Goal: Transaction & Acquisition: Book appointment/travel/reservation

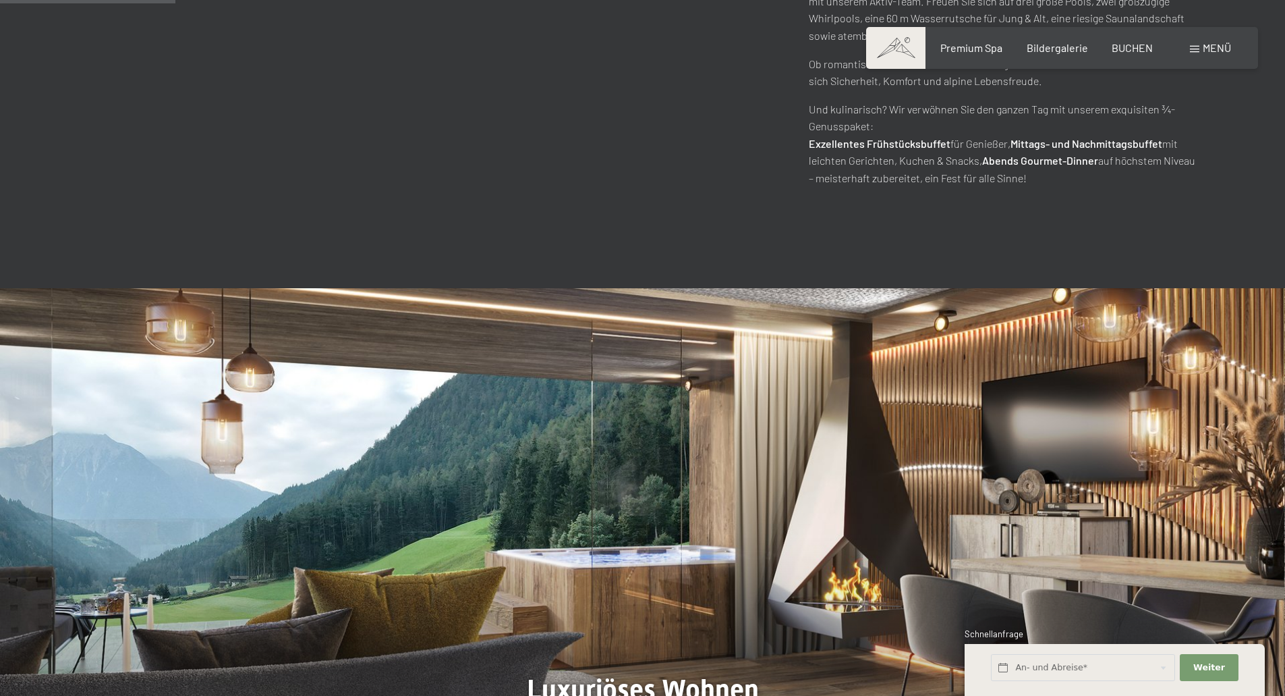
scroll to position [1080, 0]
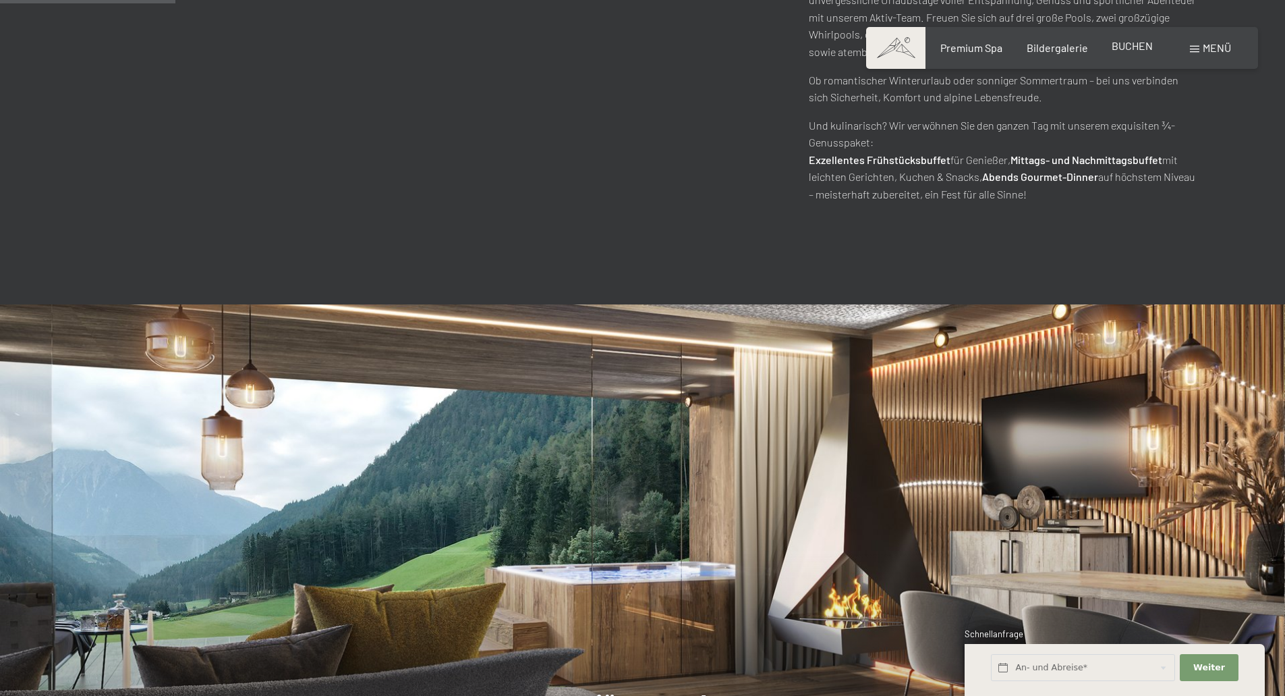
click at [1130, 47] on span "BUCHEN" at bounding box center [1132, 45] width 41 height 13
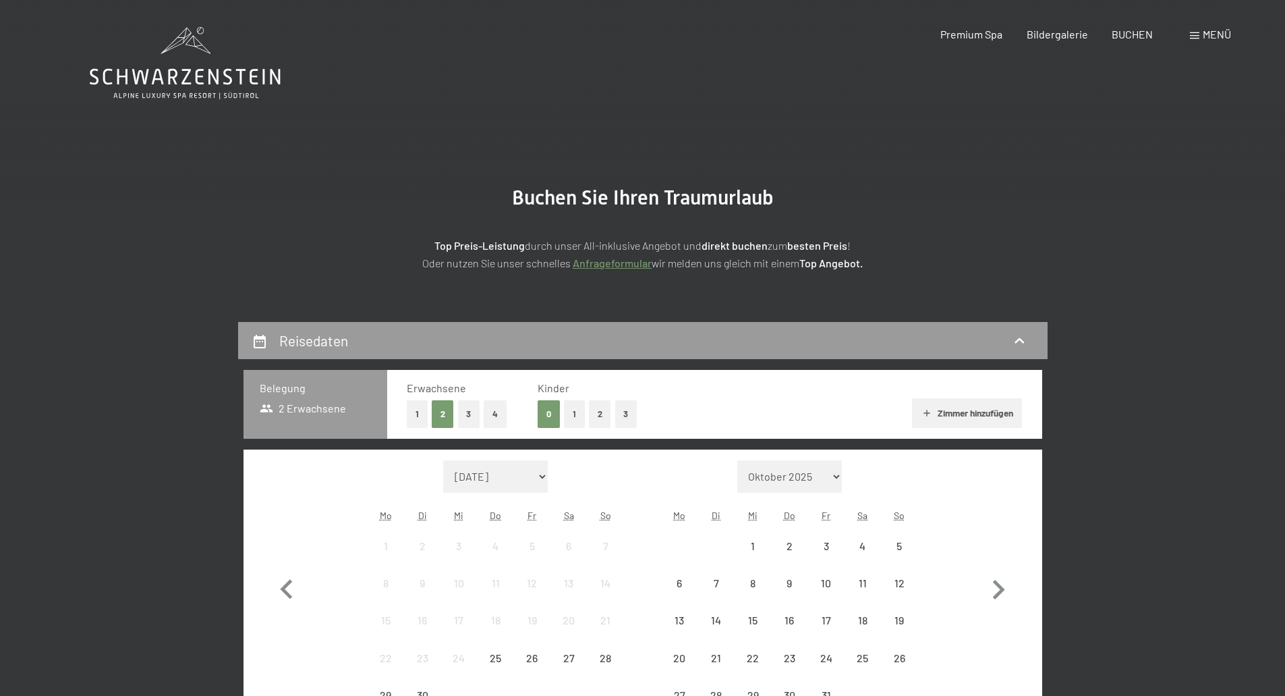
click at [350, 519] on div "Monat/Jahr September 2025 Oktober 2025 November 2025 Dezember 2025 Januar 2026 …" at bounding box center [642, 587] width 751 height 254
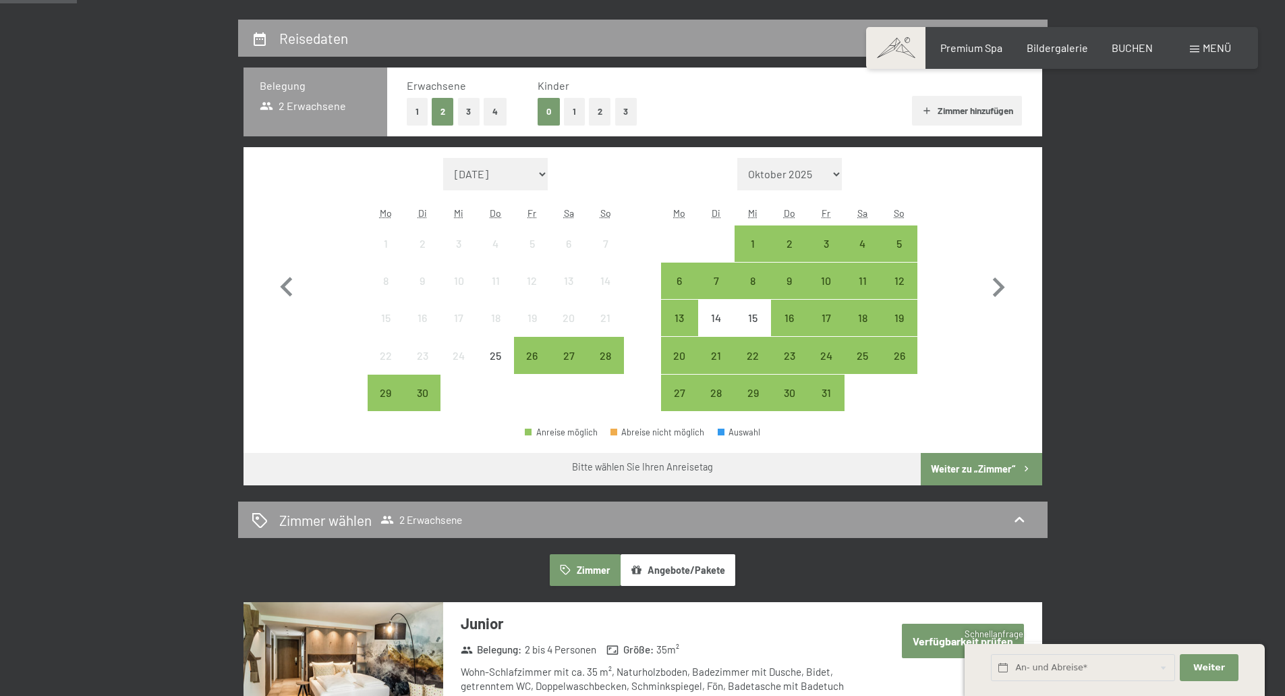
scroll to position [360, 0]
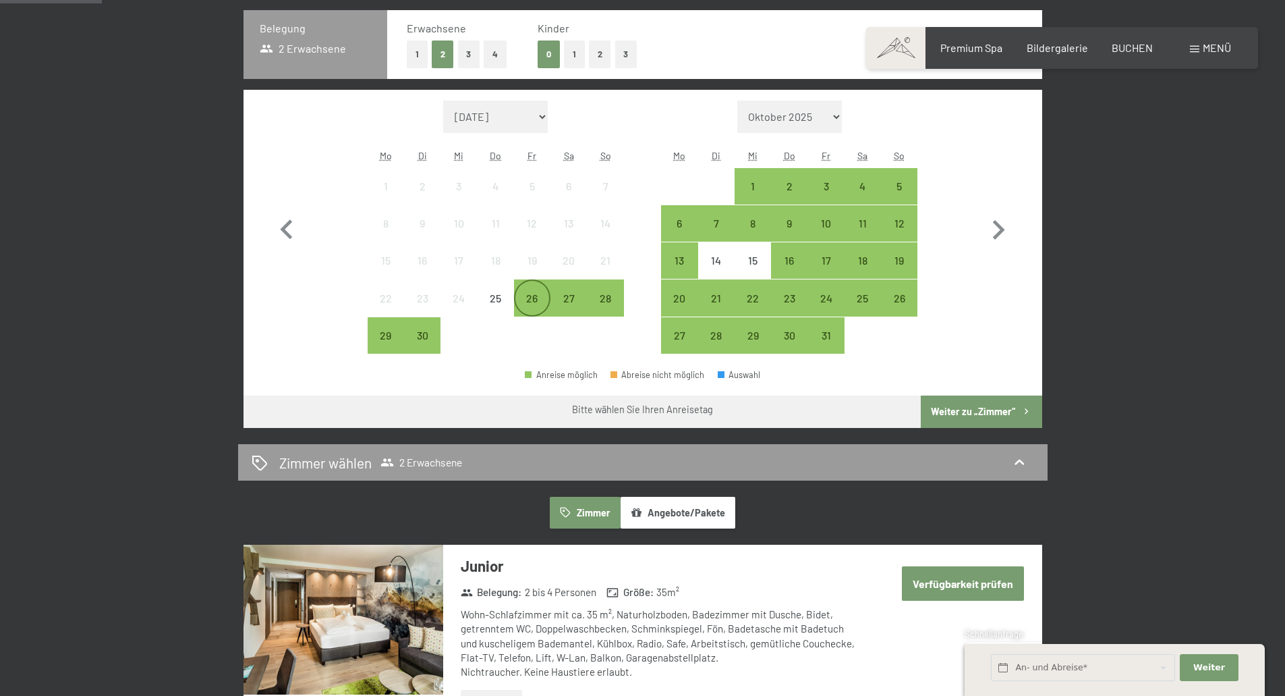
click at [537, 304] on div "26" at bounding box center [533, 310] width 34 height 34
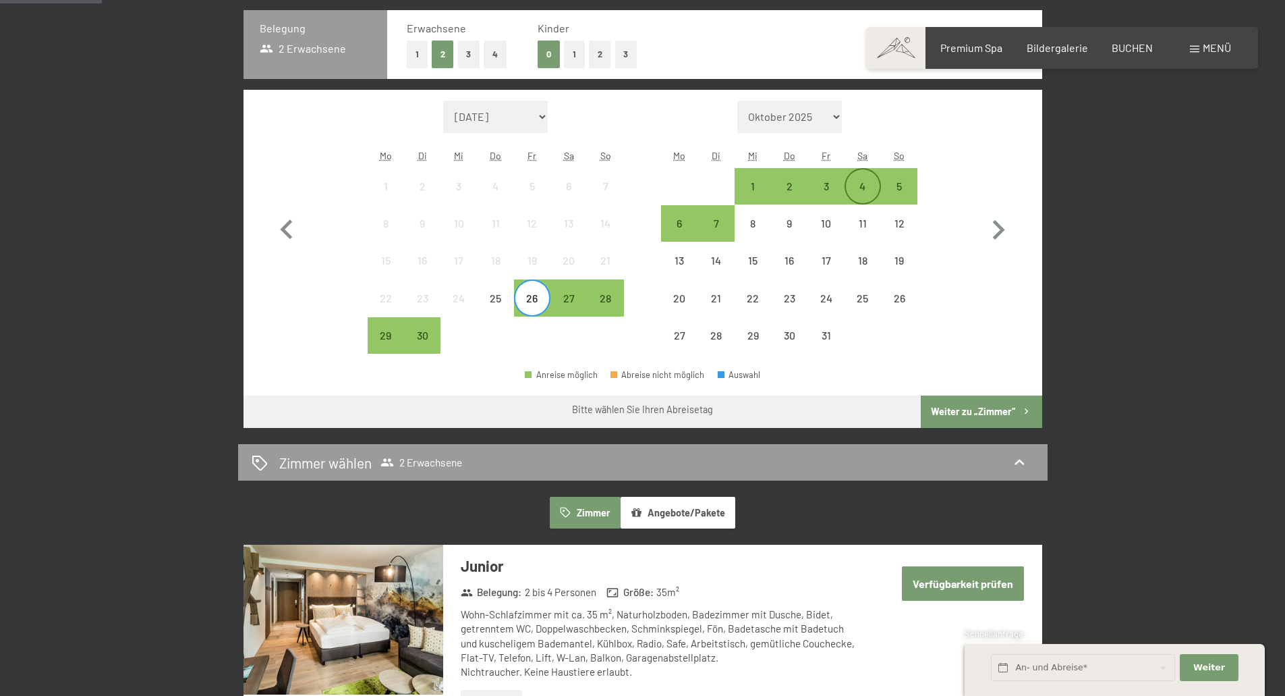
click at [868, 186] on div "4" at bounding box center [863, 198] width 34 height 34
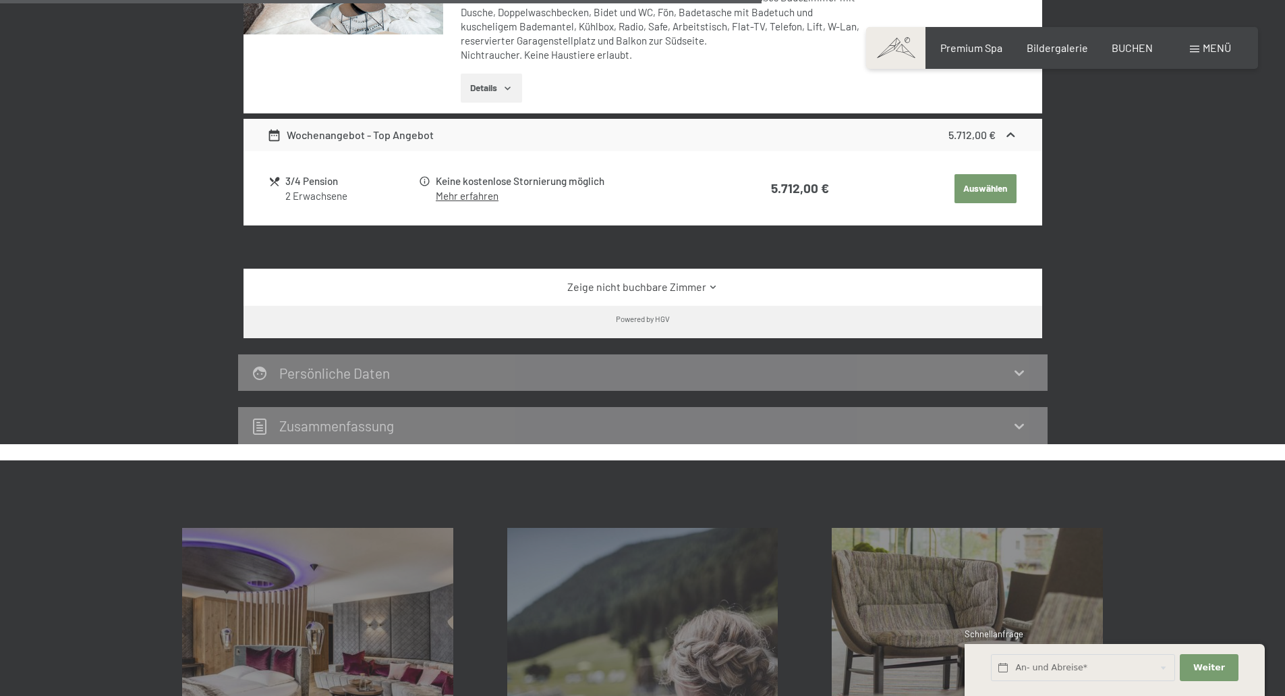
scroll to position [1439, 0]
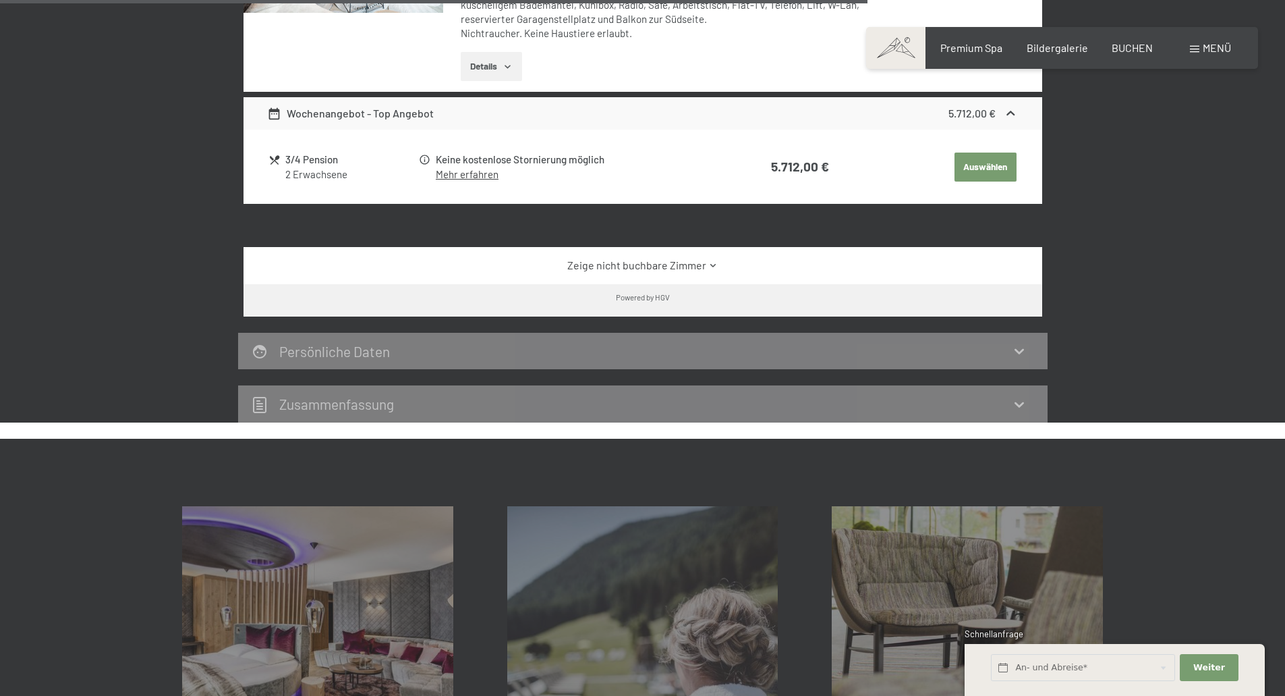
click at [711, 260] on icon at bounding box center [714, 265] width 10 height 10
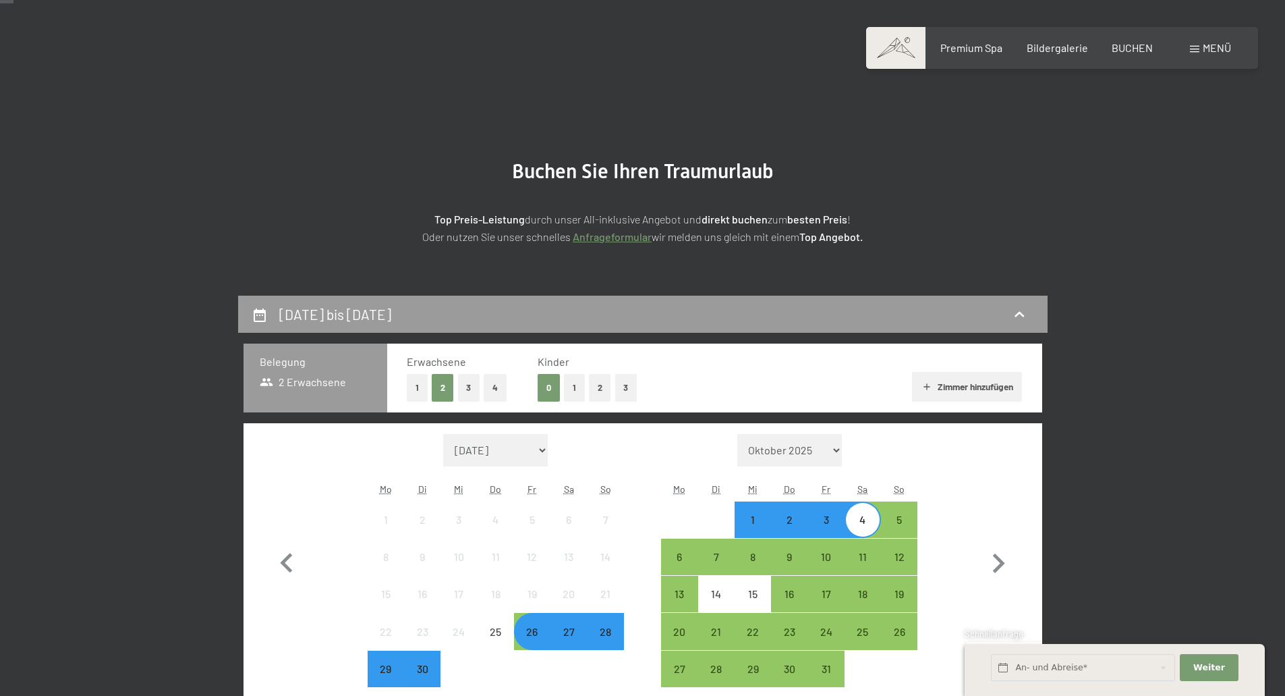
scroll to position [0, 0]
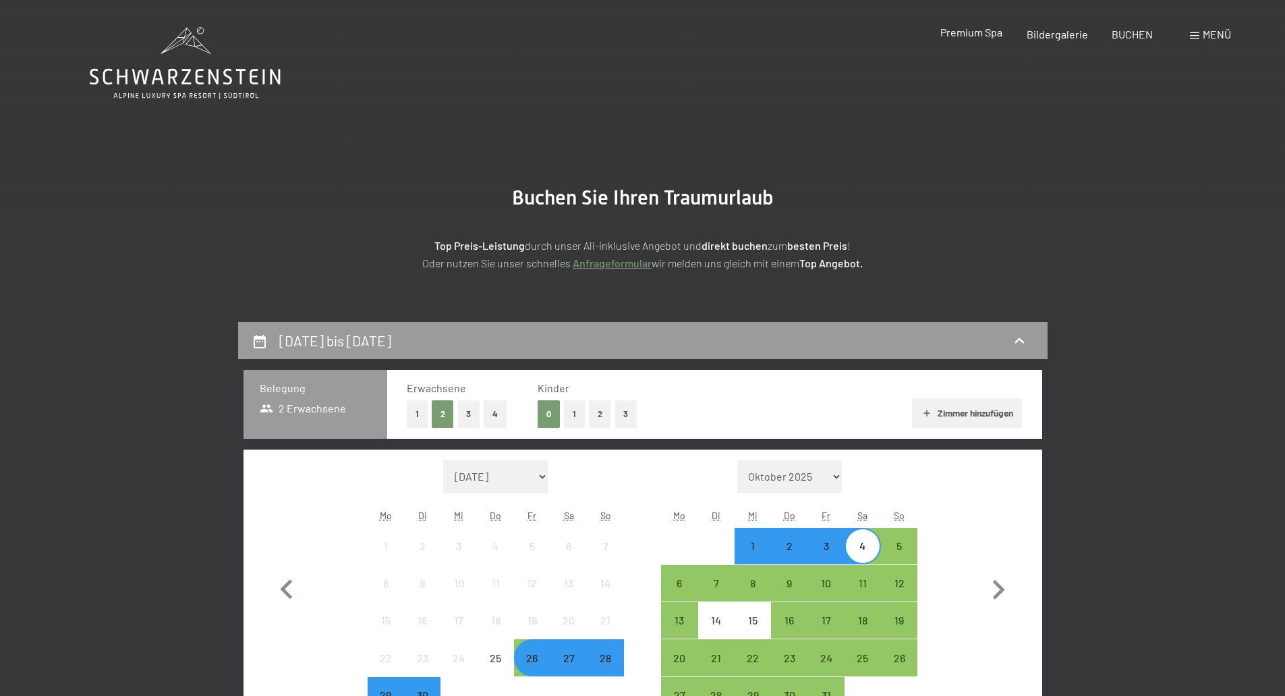
click at [966, 37] on span "Premium Spa" at bounding box center [972, 32] width 62 height 13
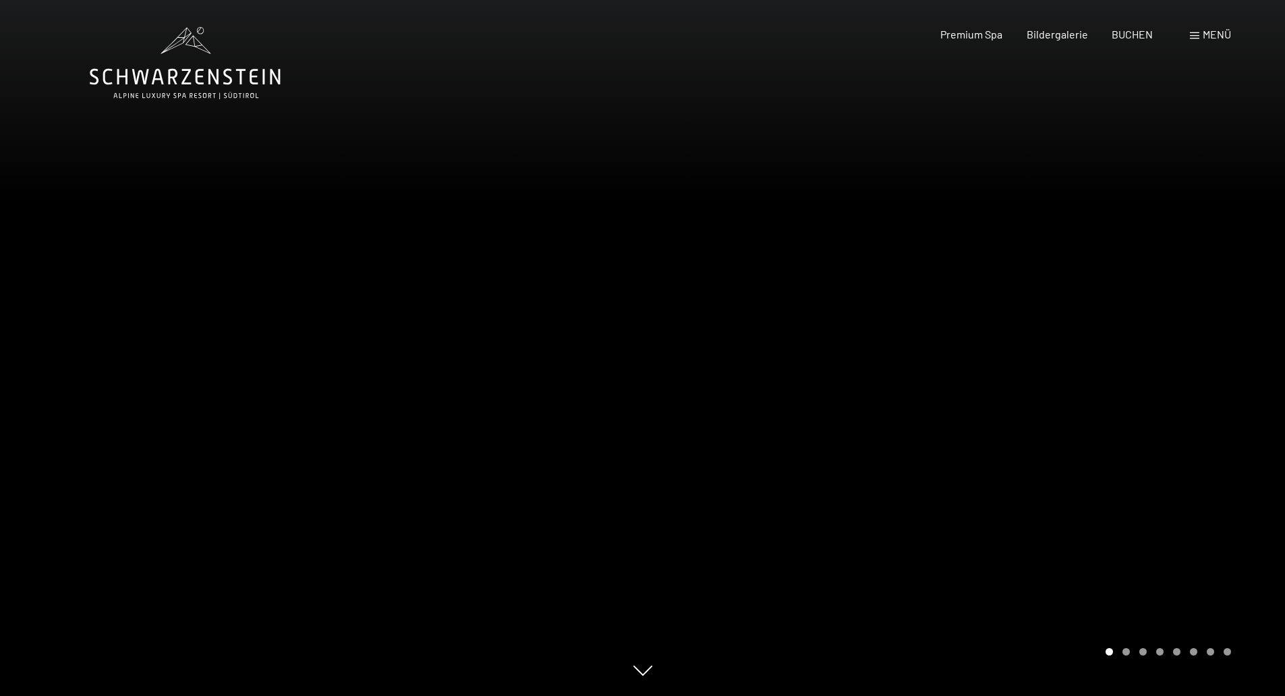
click at [1207, 30] on span "Menü" at bounding box center [1217, 34] width 28 height 13
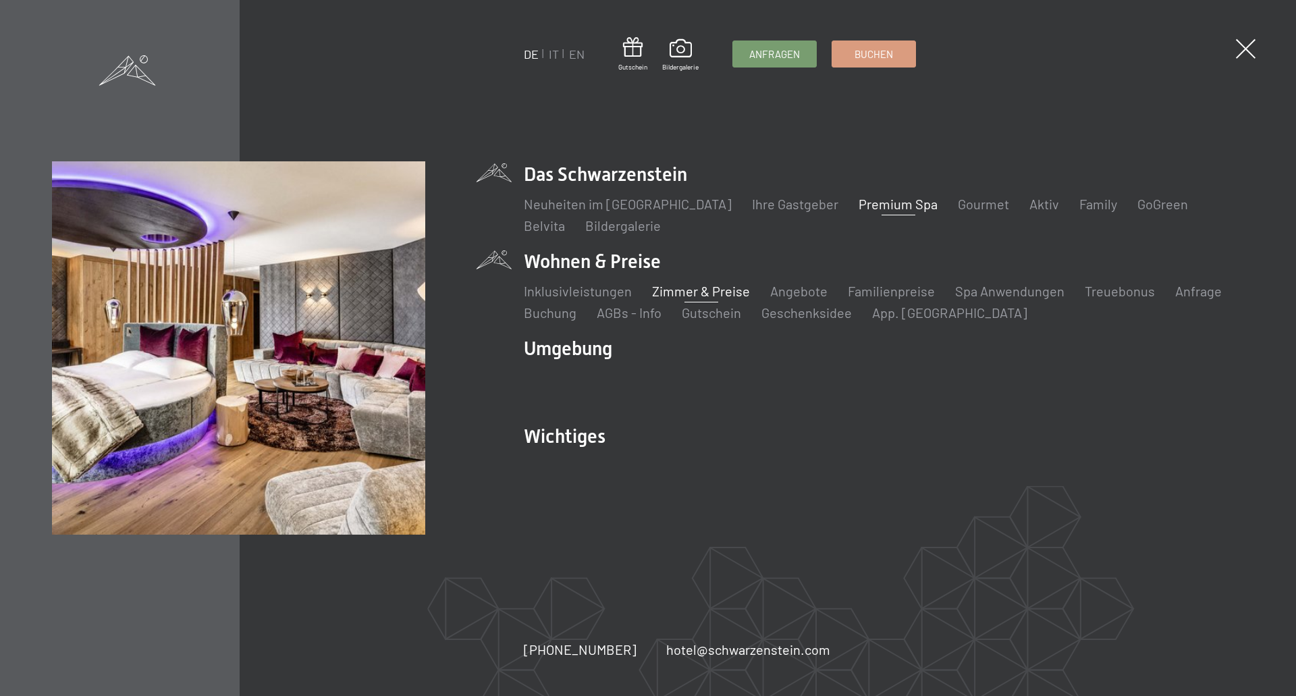
click at [719, 294] on link "Zimmer & Preise" at bounding box center [701, 291] width 98 height 16
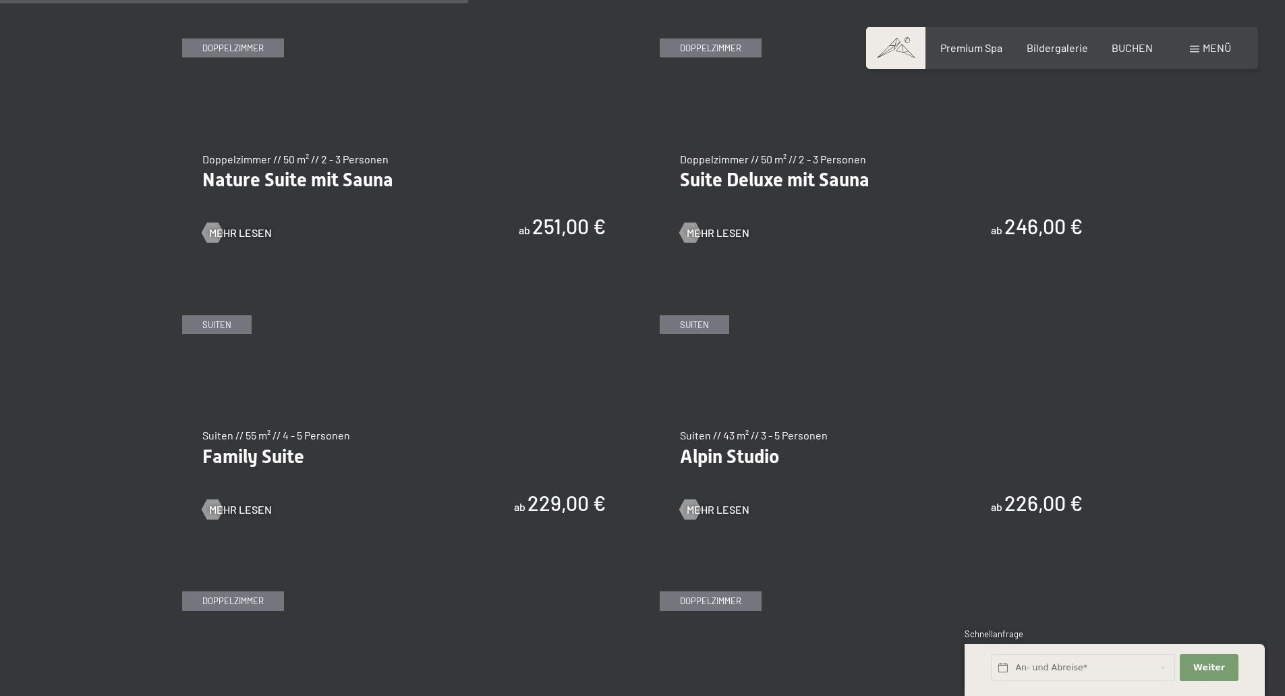
scroll to position [1619, 0]
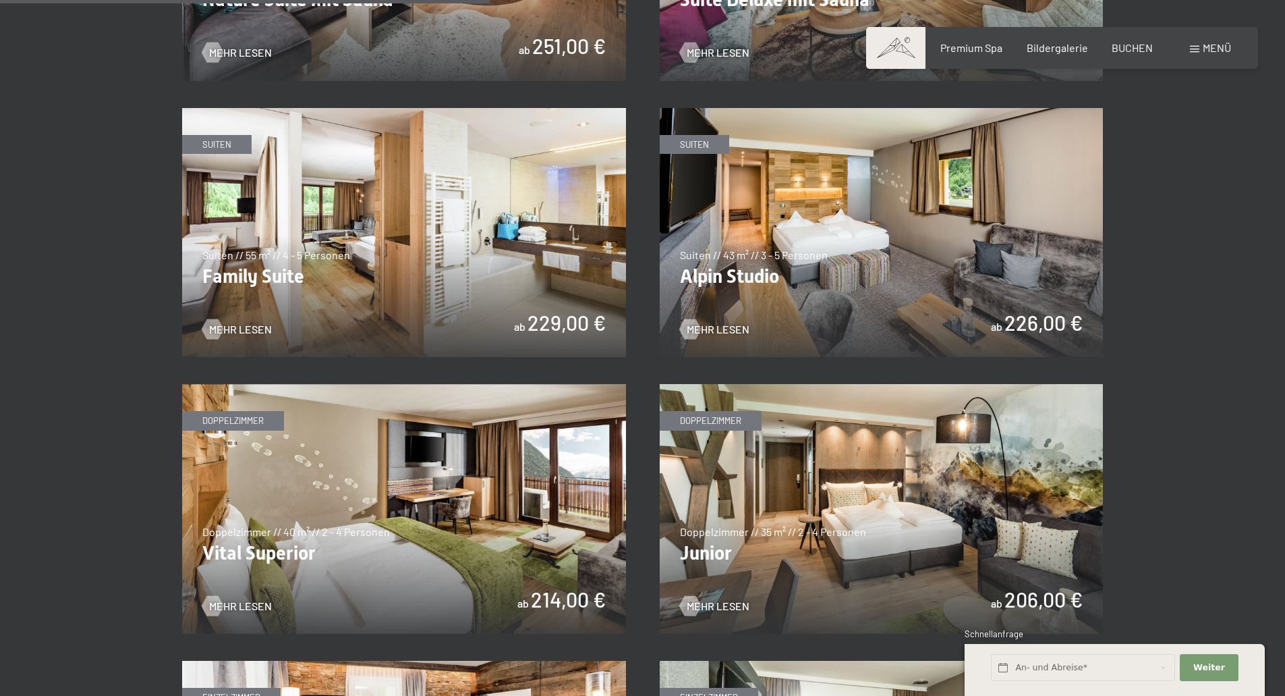
click at [407, 275] on img at bounding box center [404, 233] width 444 height 250
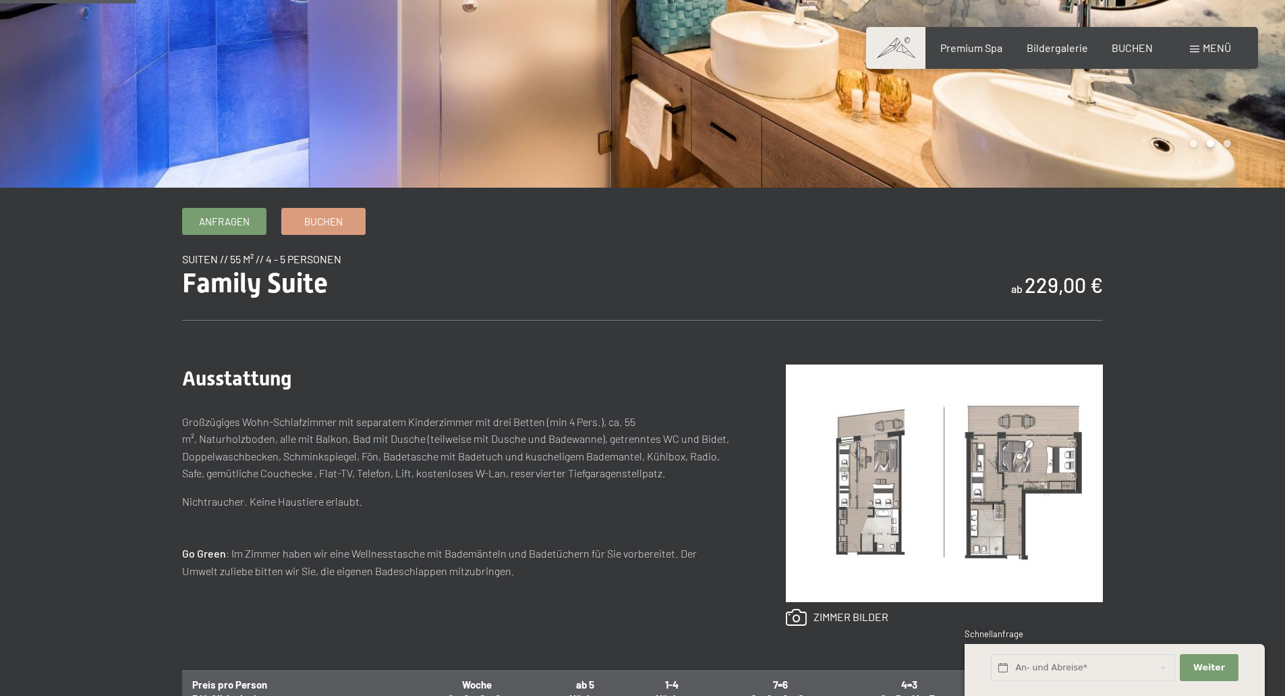
scroll to position [360, 0]
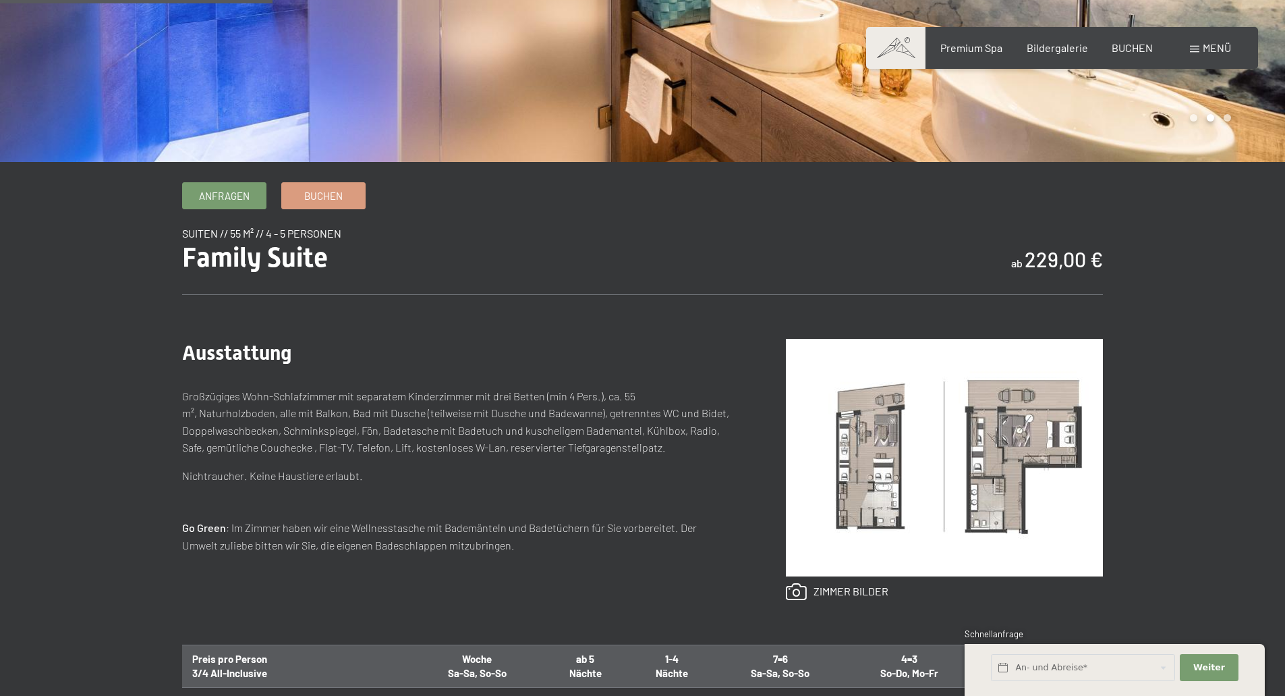
click at [864, 496] on img at bounding box center [944, 458] width 317 height 238
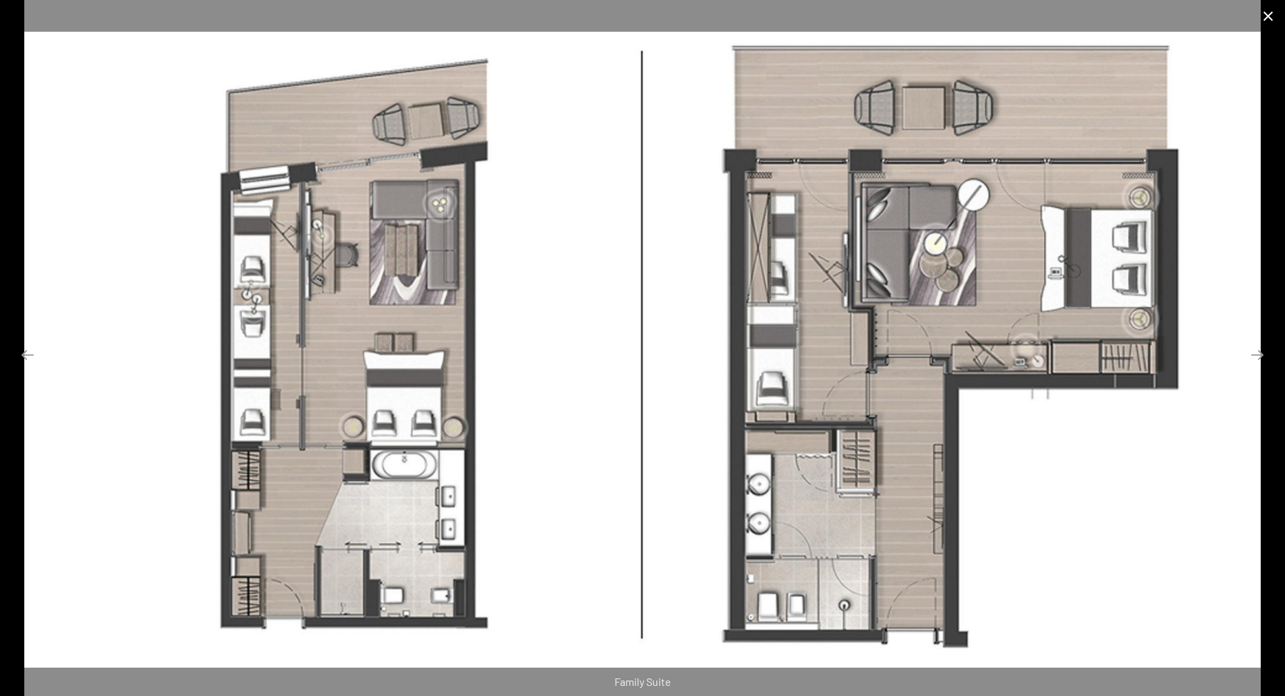
click at [1269, 22] on button "Close gallery" at bounding box center [1269, 16] width 34 height 32
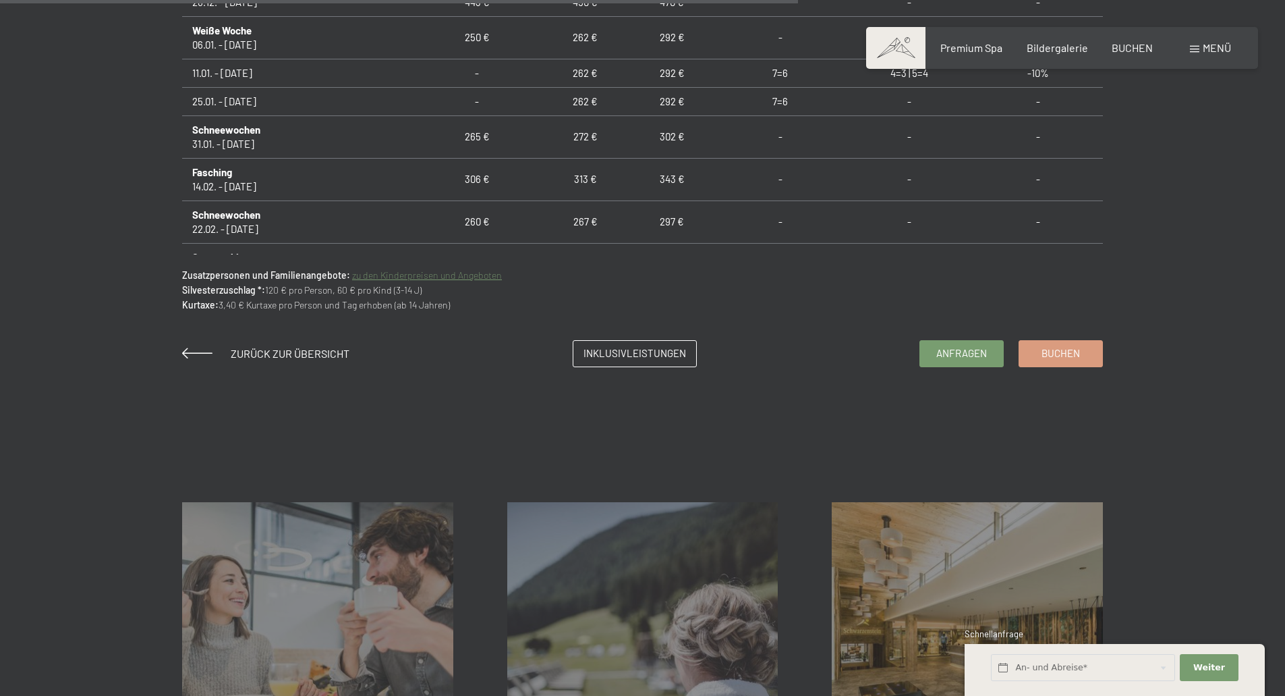
scroll to position [1080, 0]
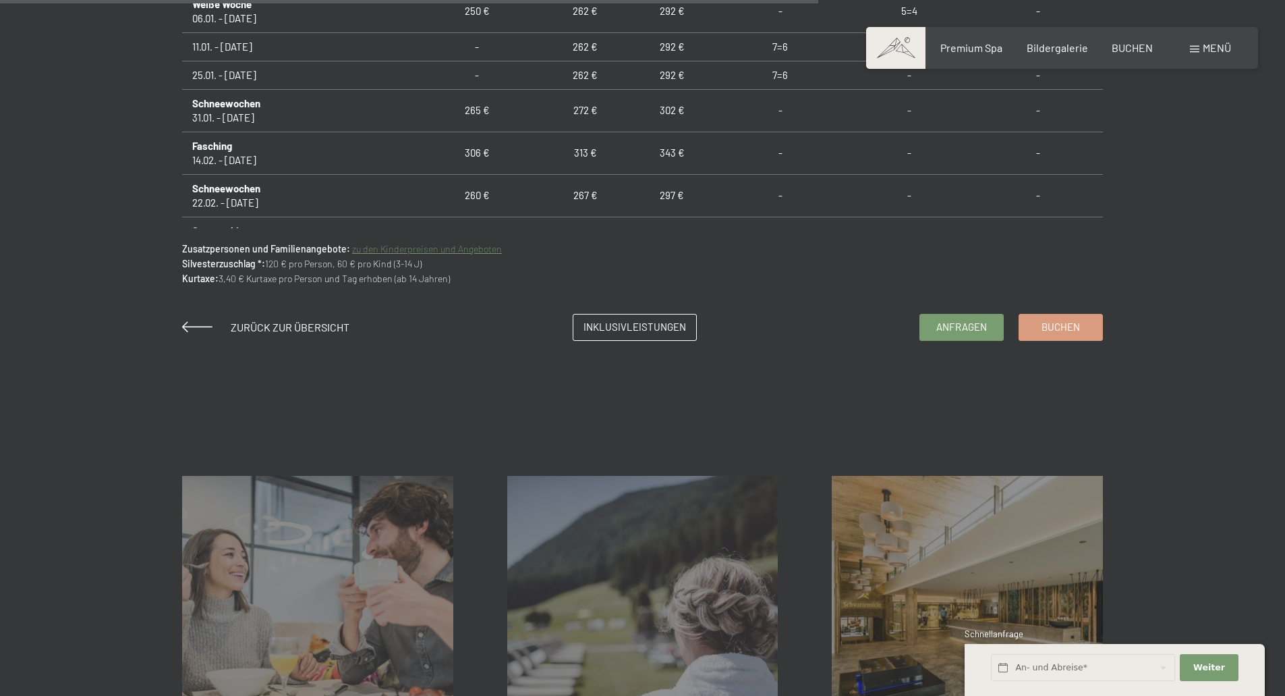
click at [434, 252] on link "zu den Kinderpreisen und Angeboten" at bounding box center [427, 248] width 150 height 11
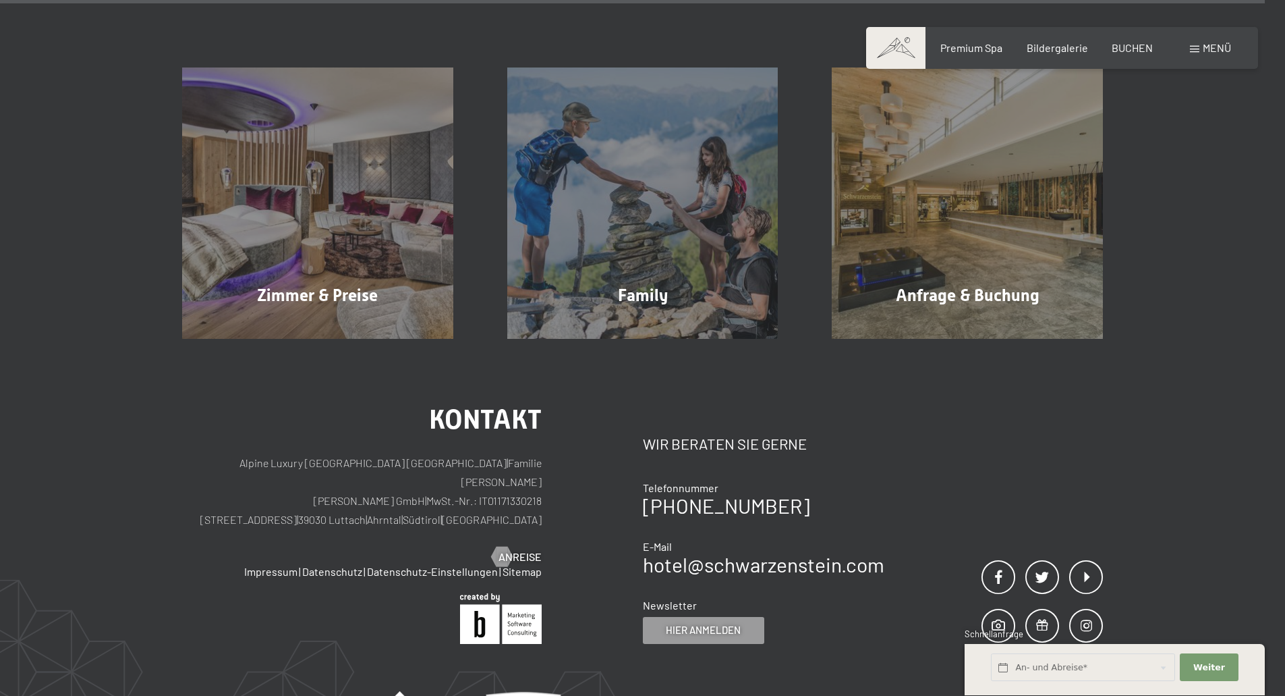
scroll to position [5797, 0]
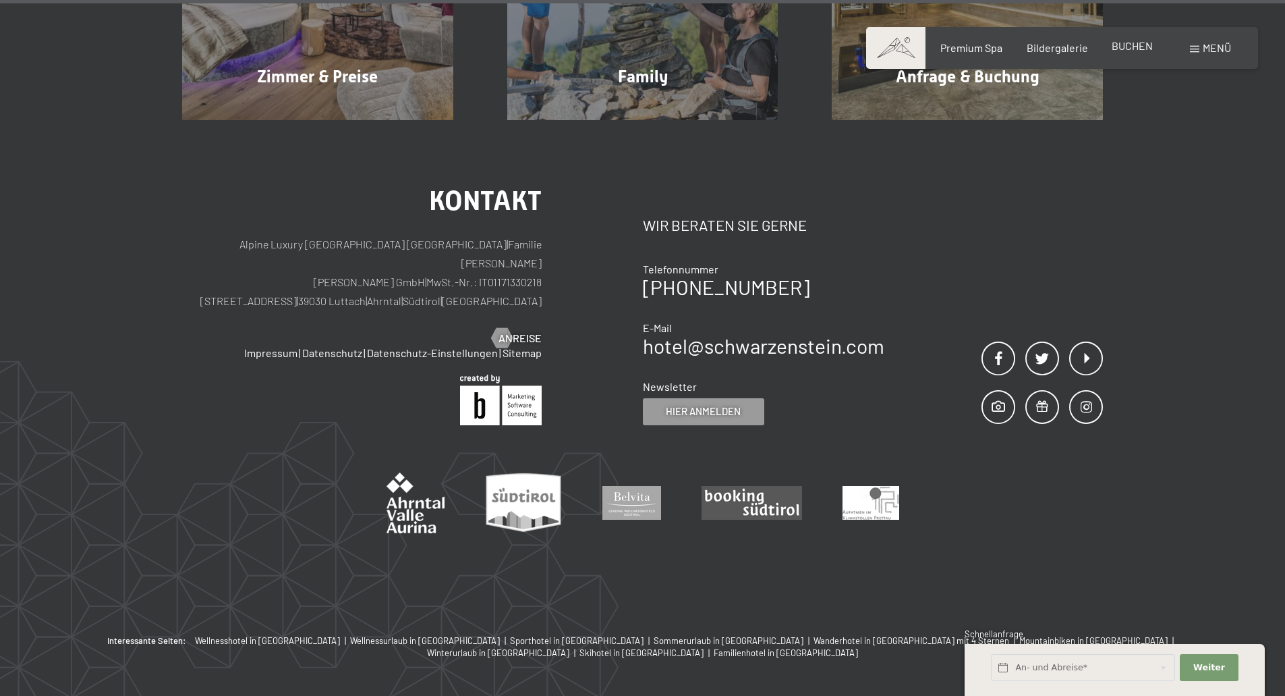
click at [1125, 49] on span "BUCHEN" at bounding box center [1132, 45] width 41 height 13
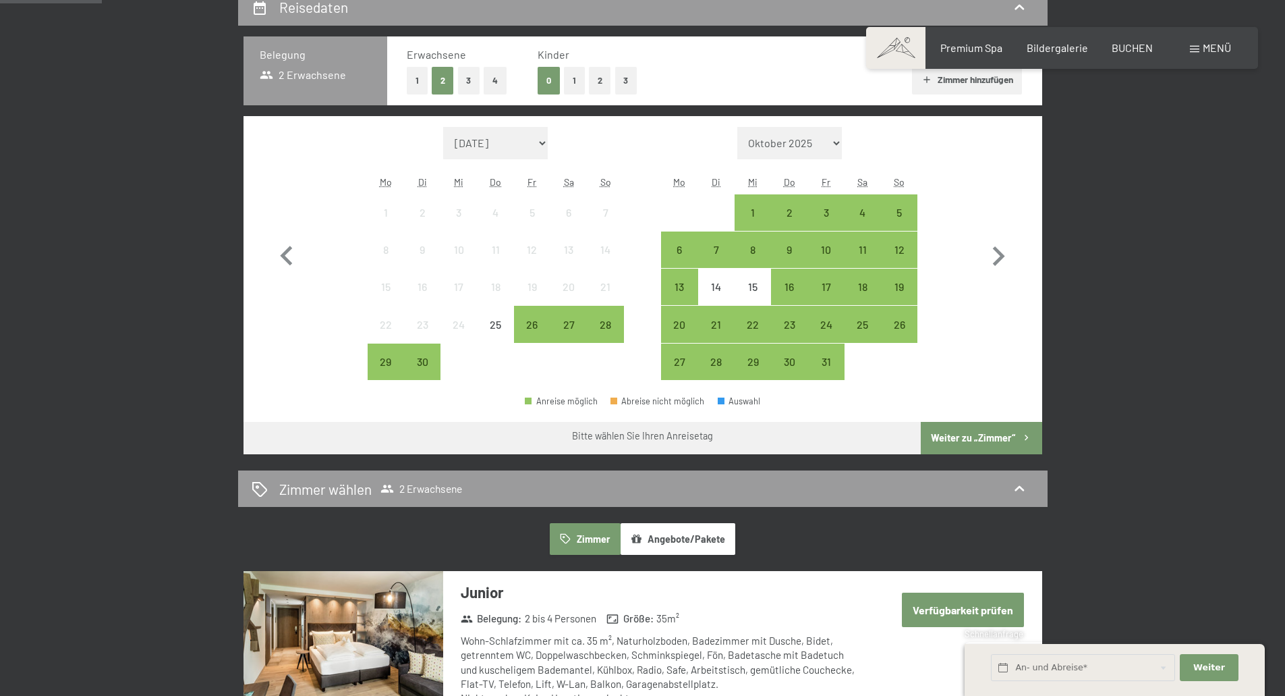
scroll to position [360, 0]
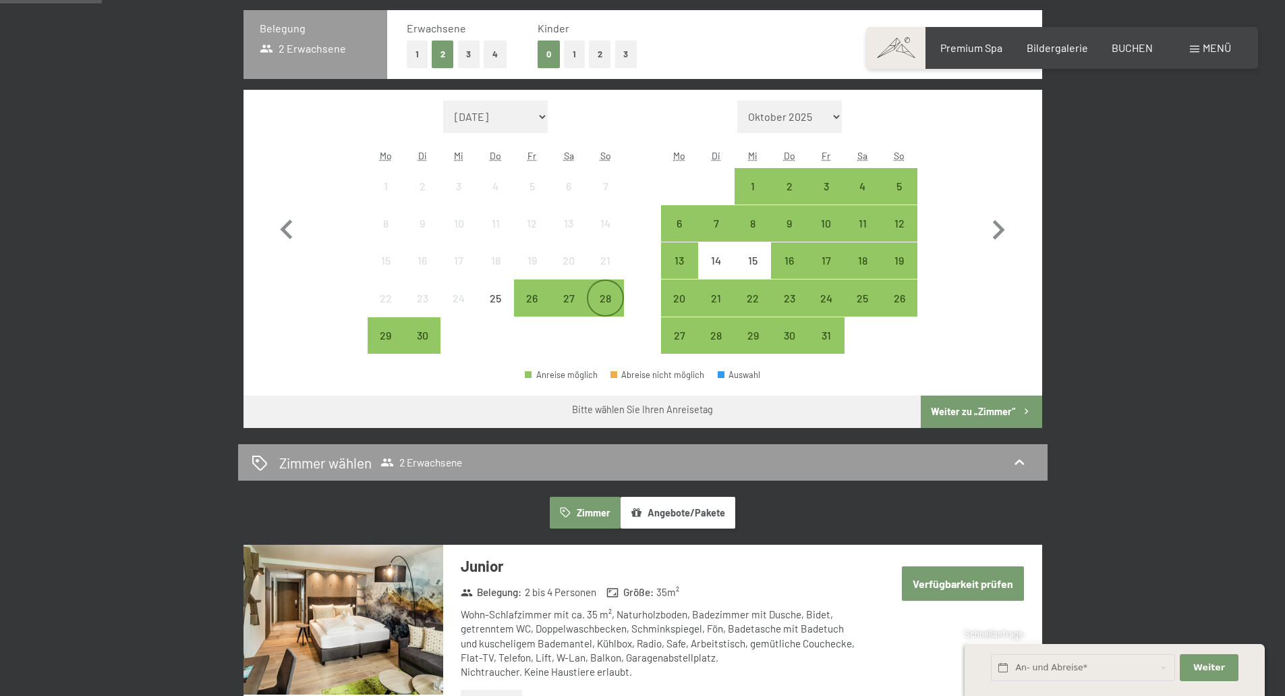
click at [603, 301] on div "28" at bounding box center [605, 310] width 34 height 34
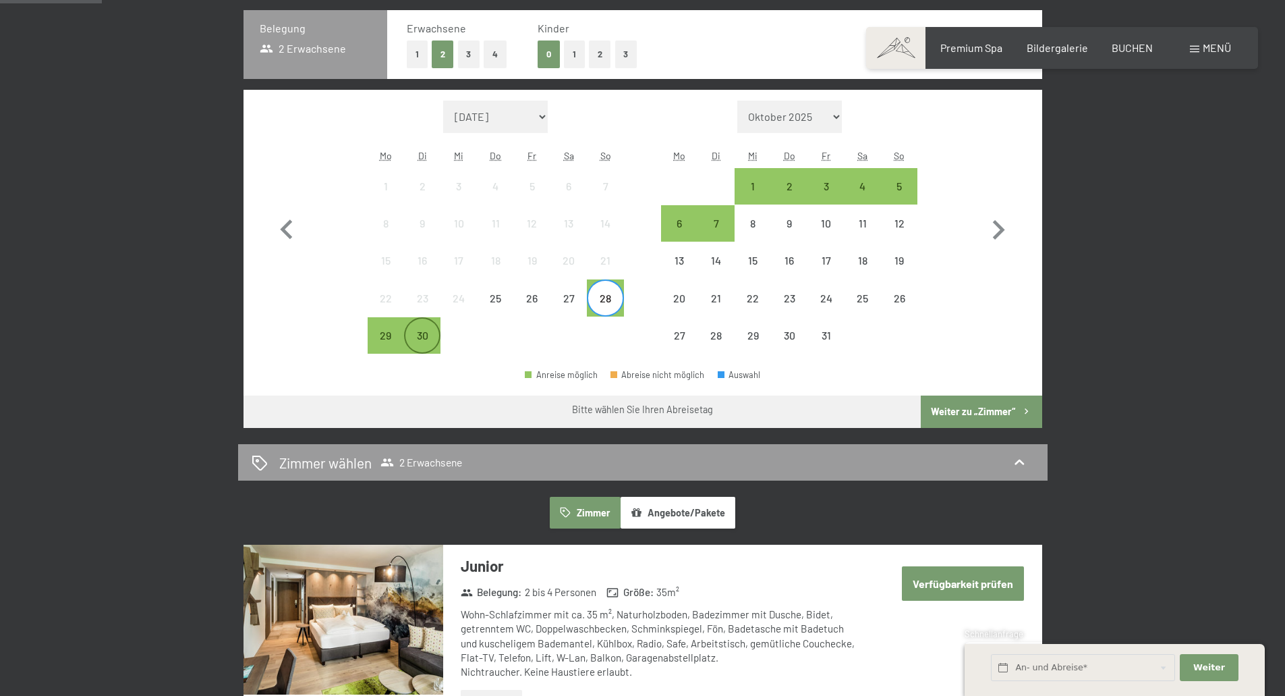
click at [422, 339] on div "30" at bounding box center [423, 347] width 34 height 34
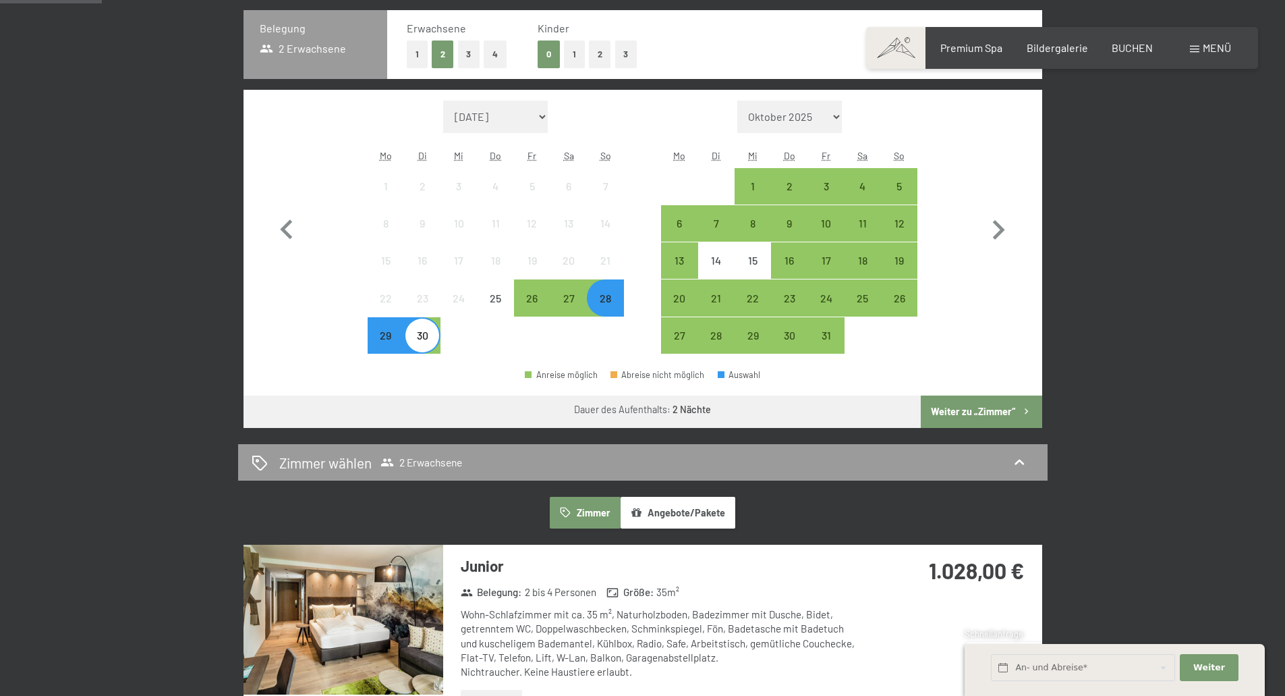
click at [964, 408] on button "Weiter zu „Zimmer“" at bounding box center [981, 411] width 121 height 32
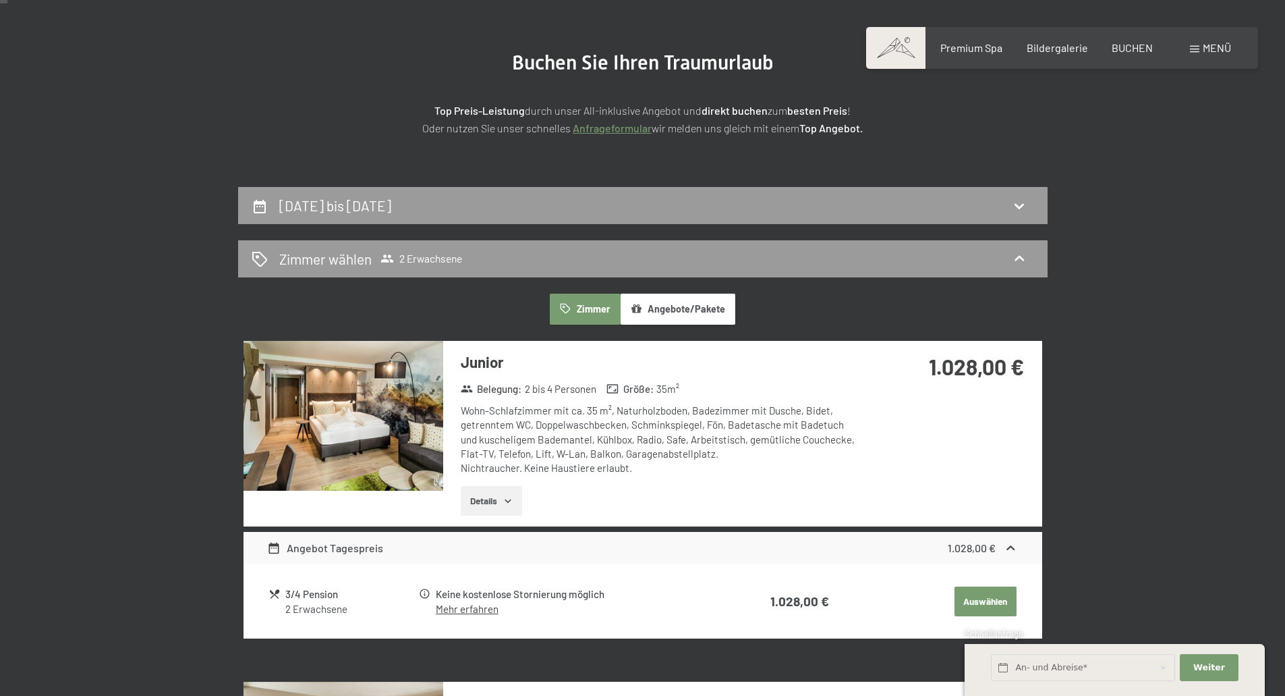
scroll to position [0, 0]
